Goal: Information Seeking & Learning: Find specific page/section

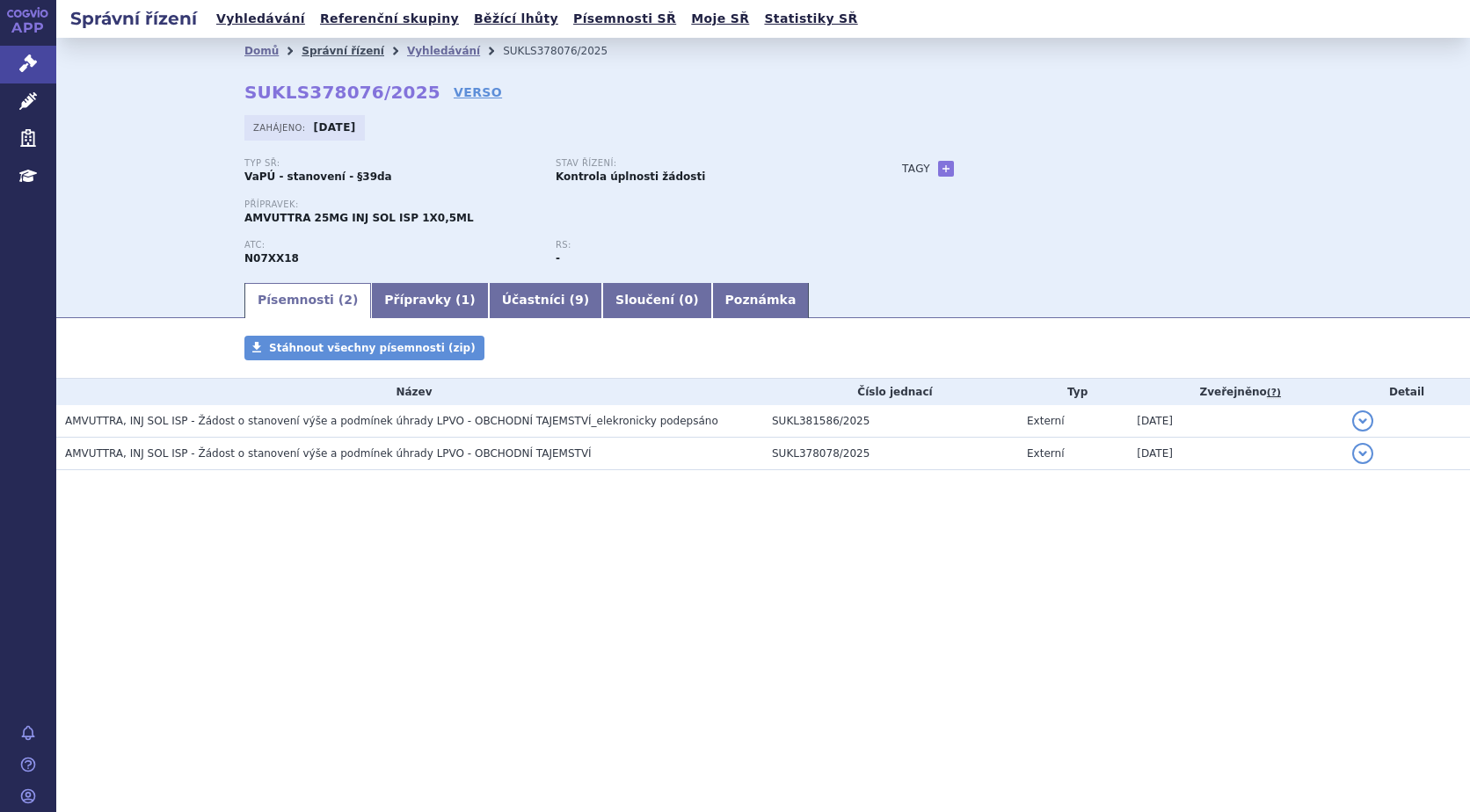
click at [347, 47] on link "Správní řízení" at bounding box center [343, 51] width 83 height 13
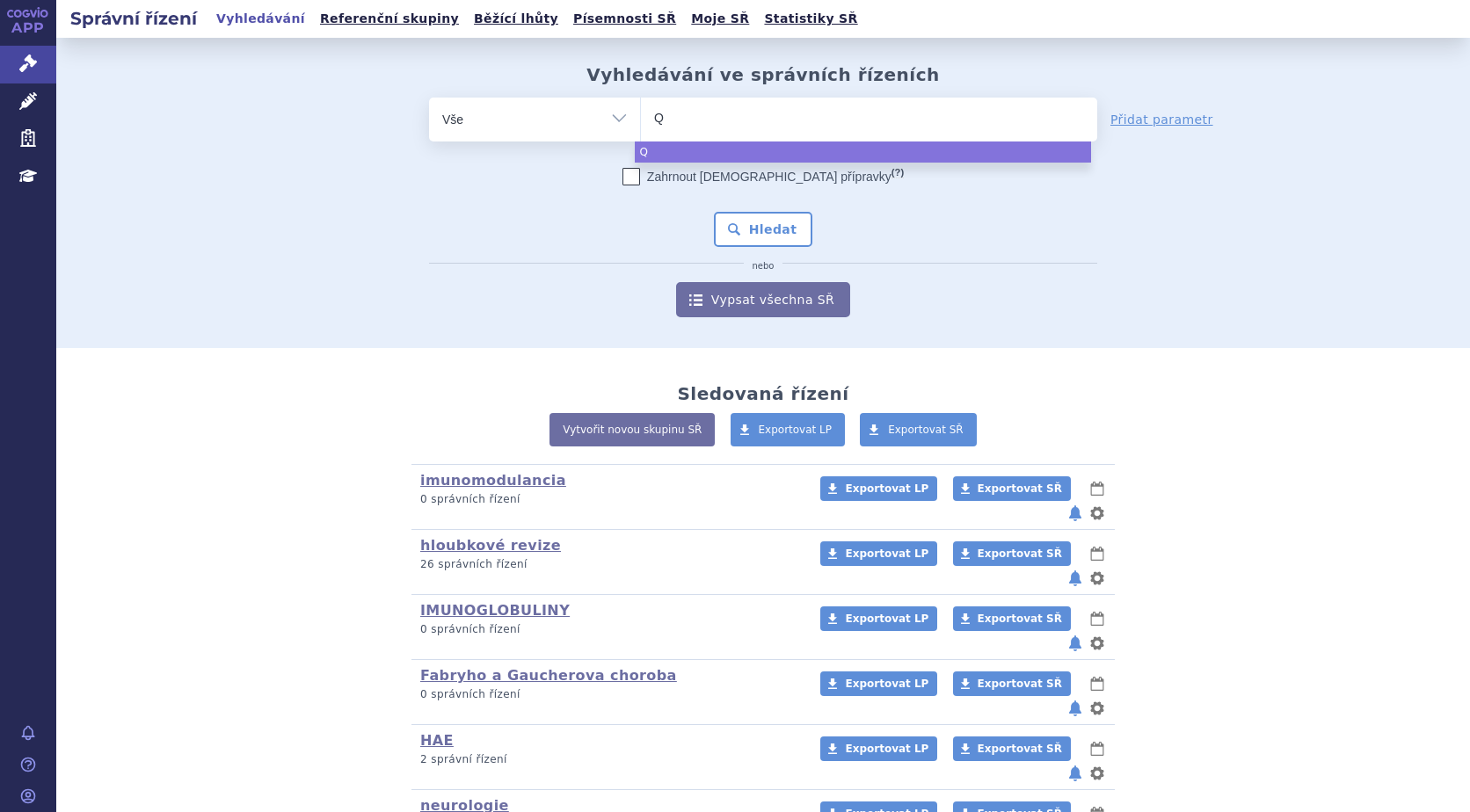
type input "QA"
type input "QAL"
type input "QALS"
type input "QALSOD"
type input "QALSODY"
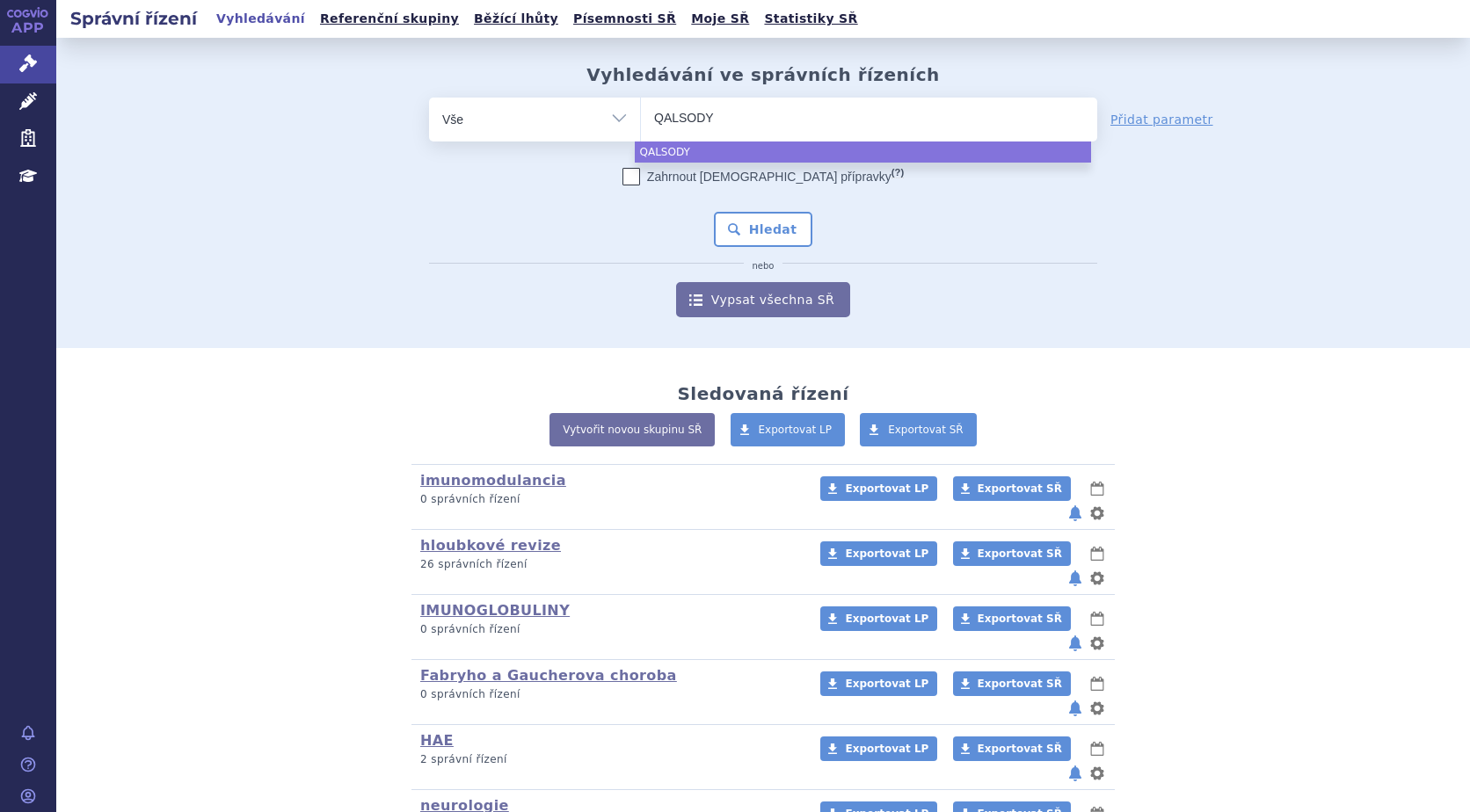
select select "QALSODY"
click at [741, 248] on div "Zahrnout bratrské přípravky (?) Hledat nebo Vypsat všechna SŘ" at bounding box center [763, 243] width 668 height 150
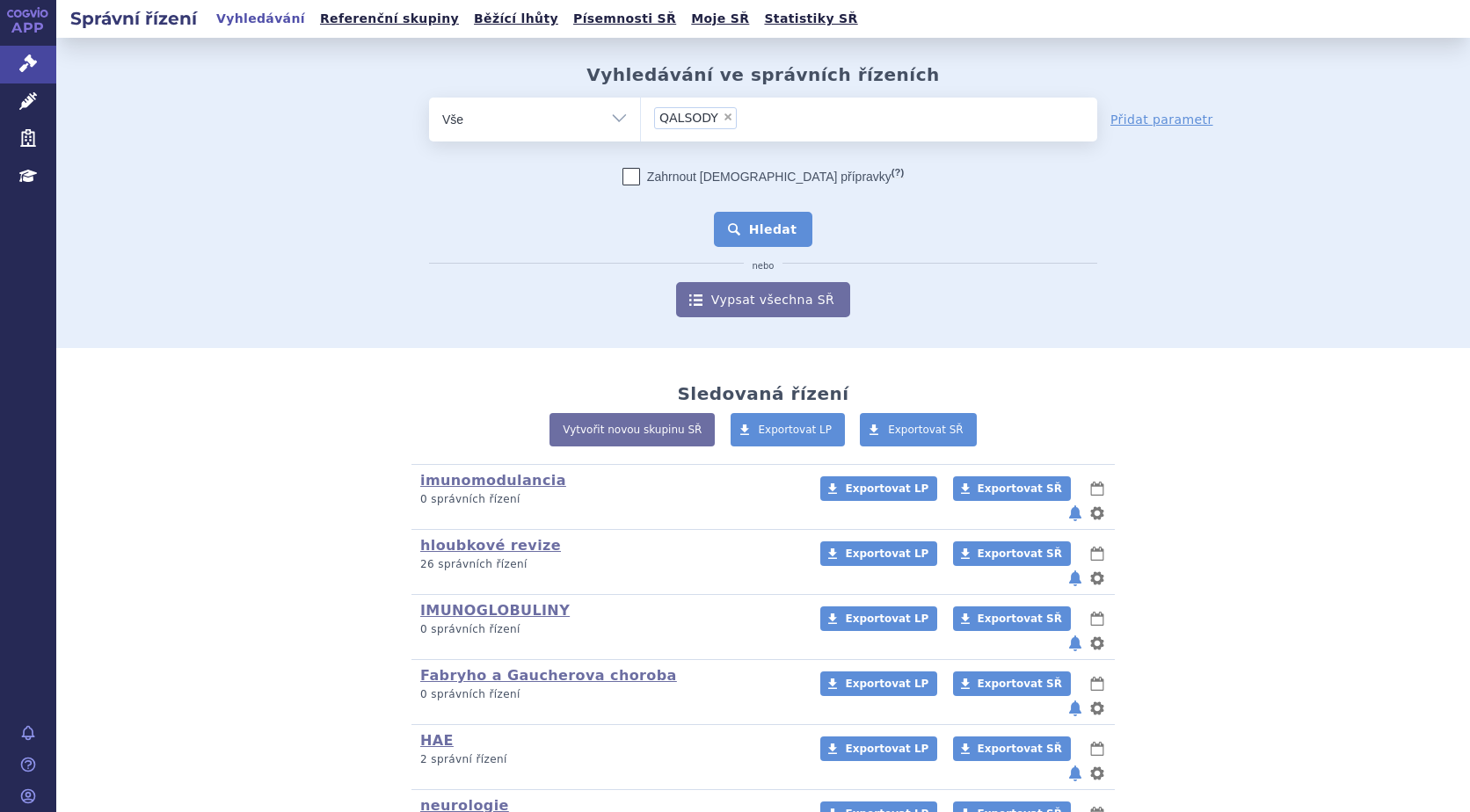
click at [761, 224] on button "Hledat" at bounding box center [763, 229] width 99 height 35
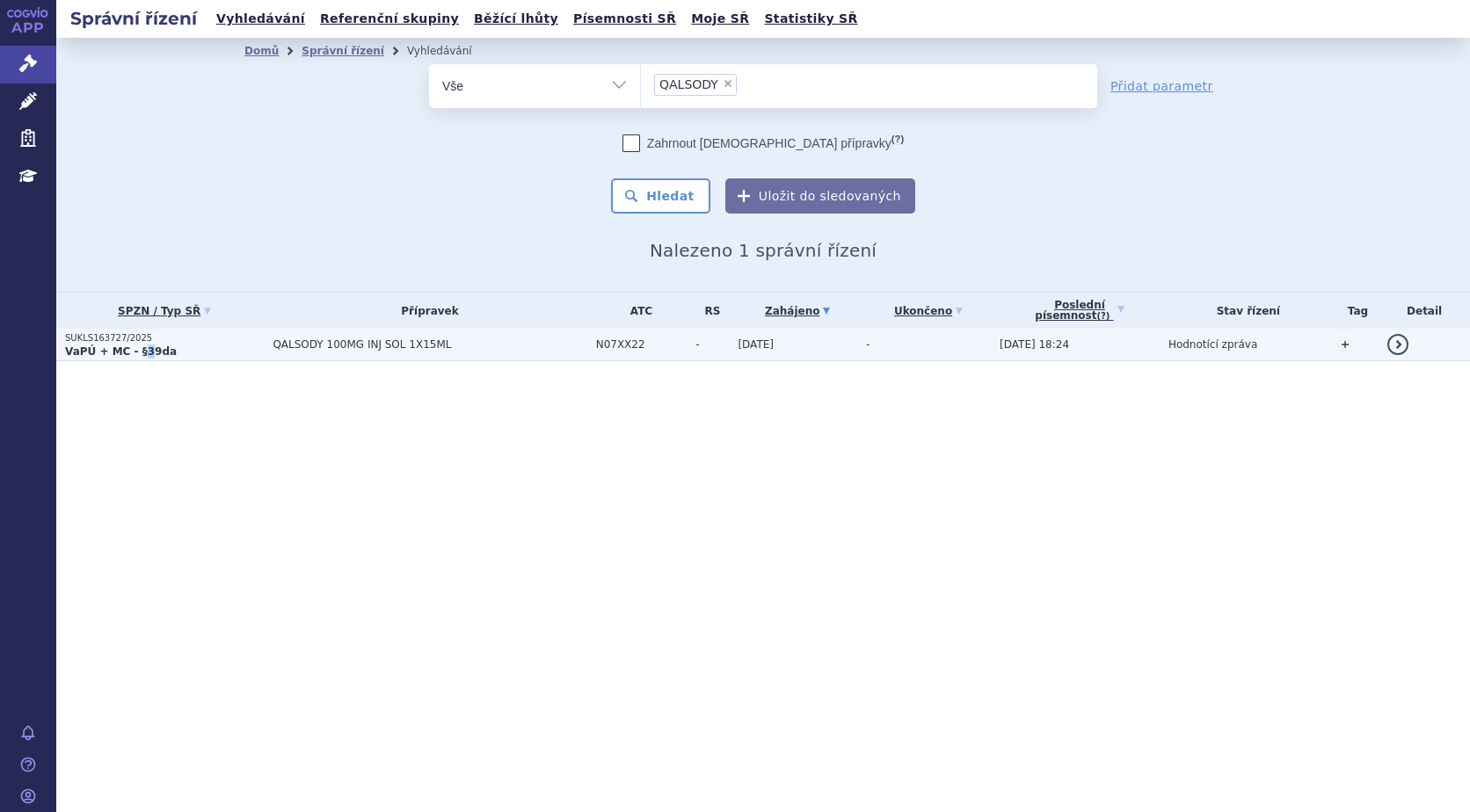
click at [142, 346] on strong "VaPÚ + MC - §39da" at bounding box center [121, 352] width 112 height 13
